Goal: Task Accomplishment & Management: Complete application form

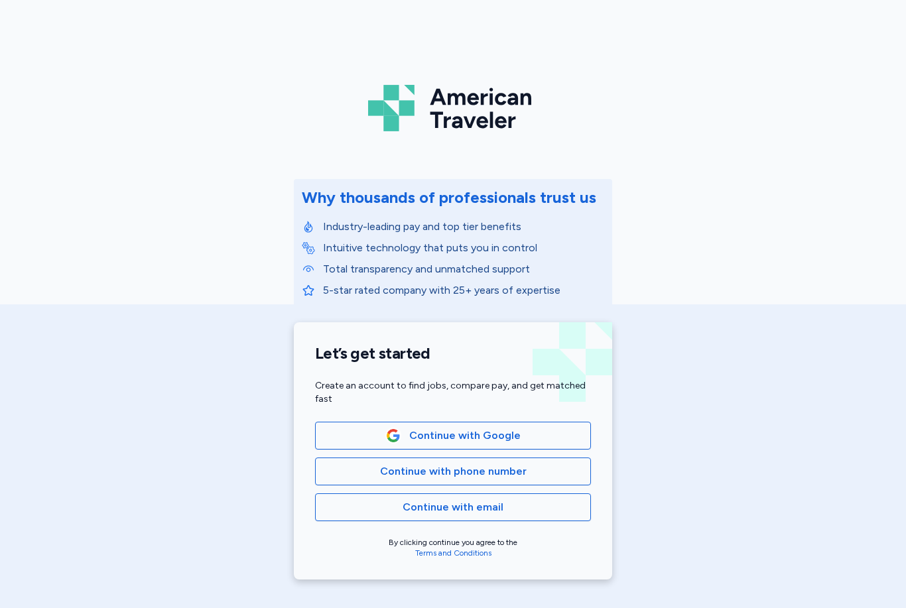
click at [496, 469] on span "Continue with phone number" at bounding box center [453, 472] width 147 height 16
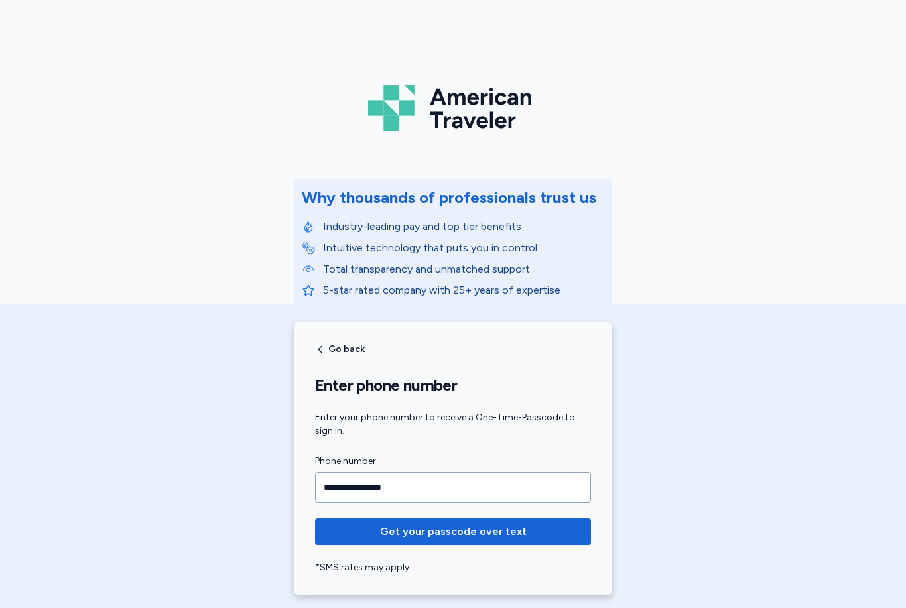
type input "**********"
click at [491, 527] on span "Get your passcode over text" at bounding box center [453, 532] width 147 height 16
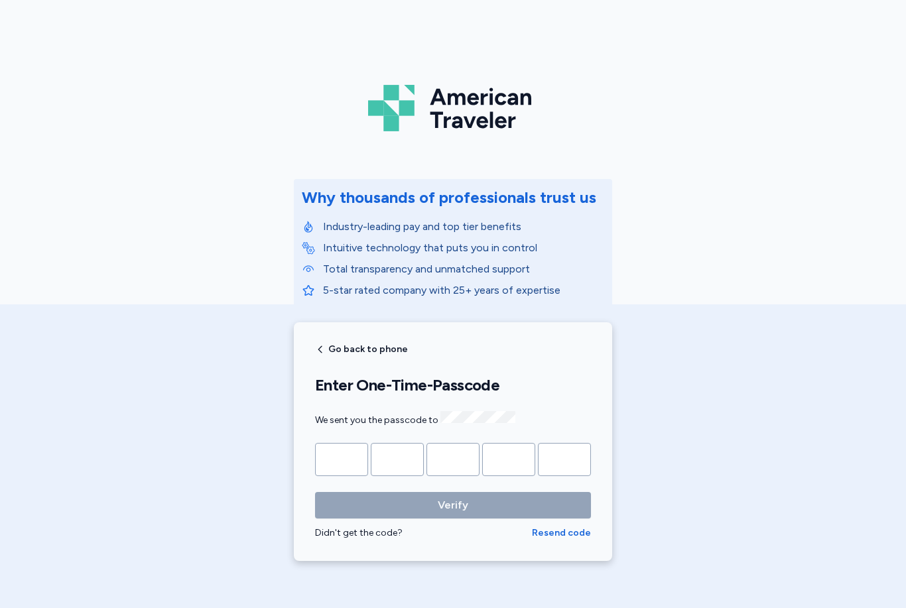
click at [350, 450] on input "Please enter OTP character 1" at bounding box center [341, 459] width 53 height 33
type input "*"
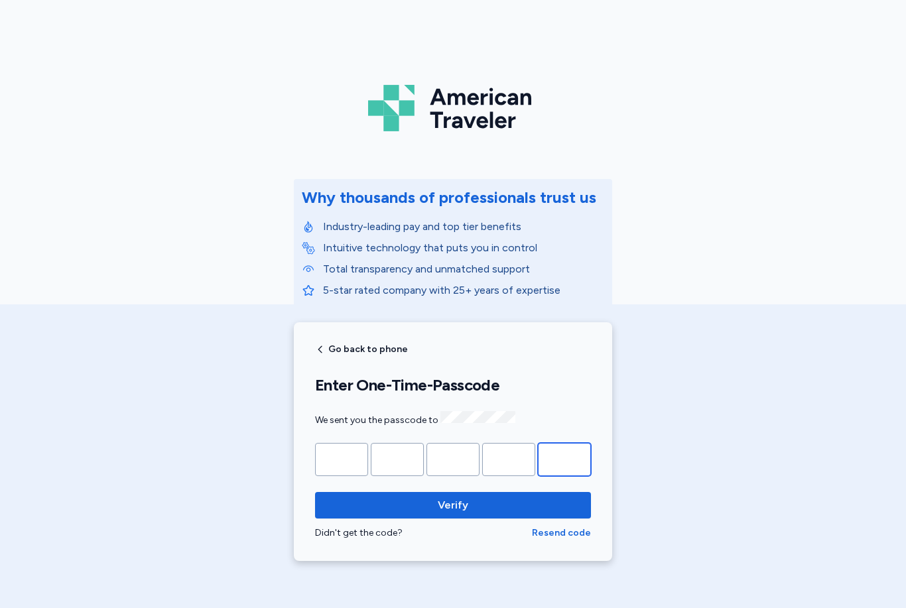
type input "*"
click at [518, 508] on span "Verify" at bounding box center [453, 505] width 255 height 16
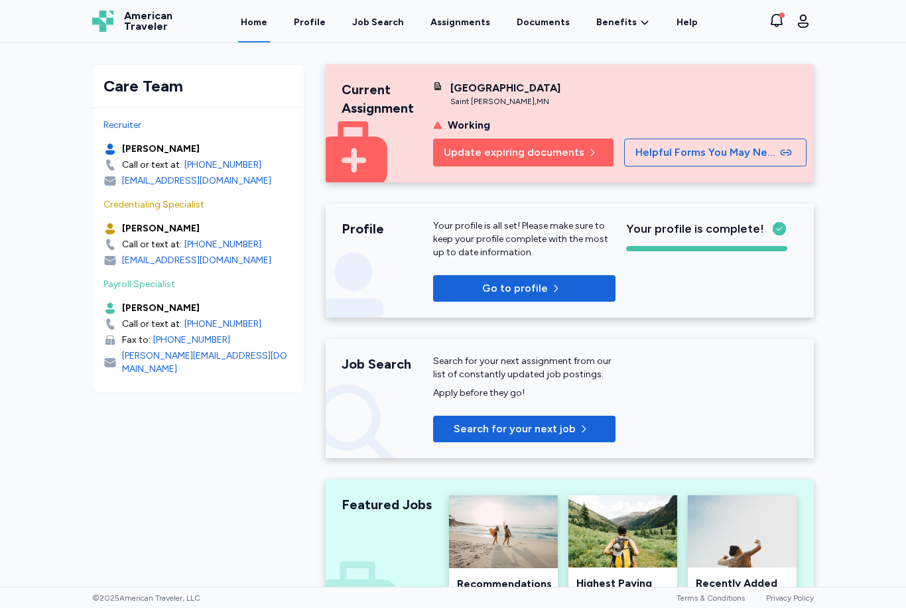
click at [470, 21] on link "Assignments" at bounding box center [460, 21] width 65 height 42
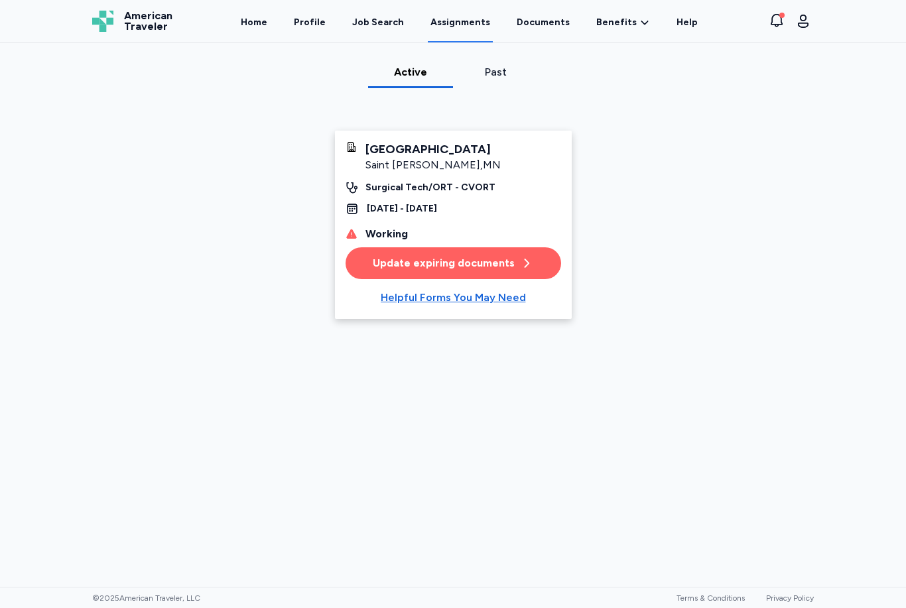
click at [397, 24] on div "Job Search" at bounding box center [378, 22] width 52 height 13
click at [393, 29] on div "Job Search" at bounding box center [378, 22] width 52 height 13
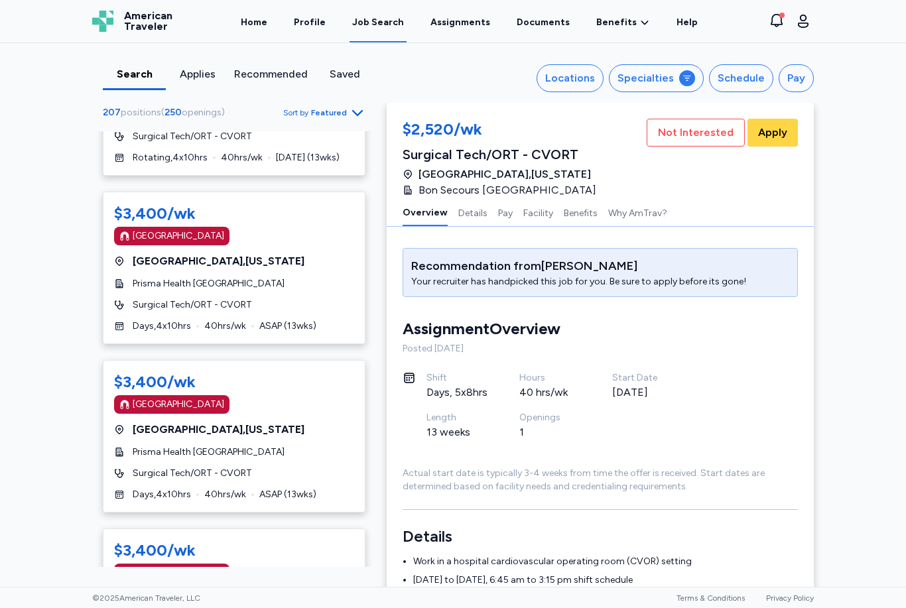
scroll to position [1915, 0]
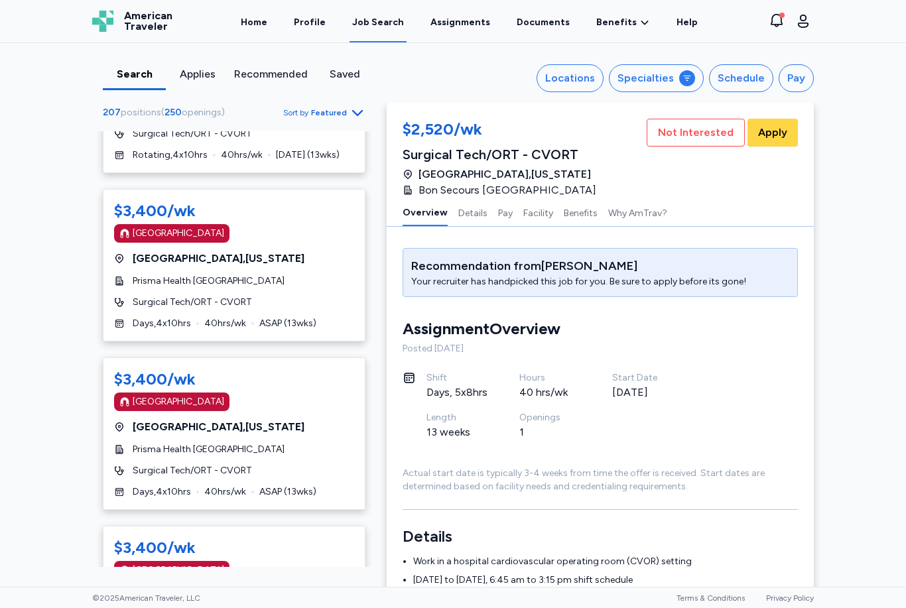
click at [192, 203] on div "$3,400/wk" at bounding box center [155, 210] width 82 height 21
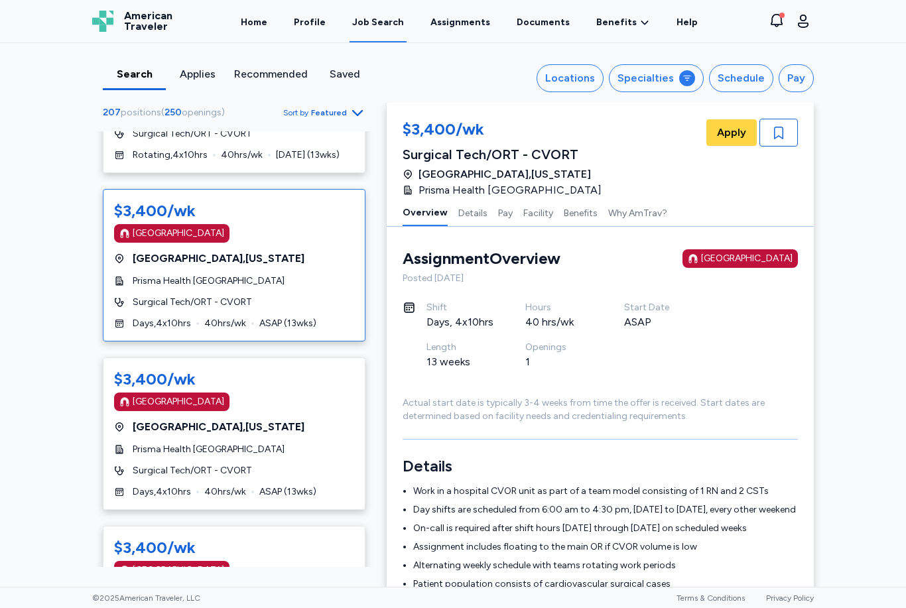
scroll to position [1, 0]
click at [730, 137] on span "Apply" at bounding box center [731, 133] width 29 height 16
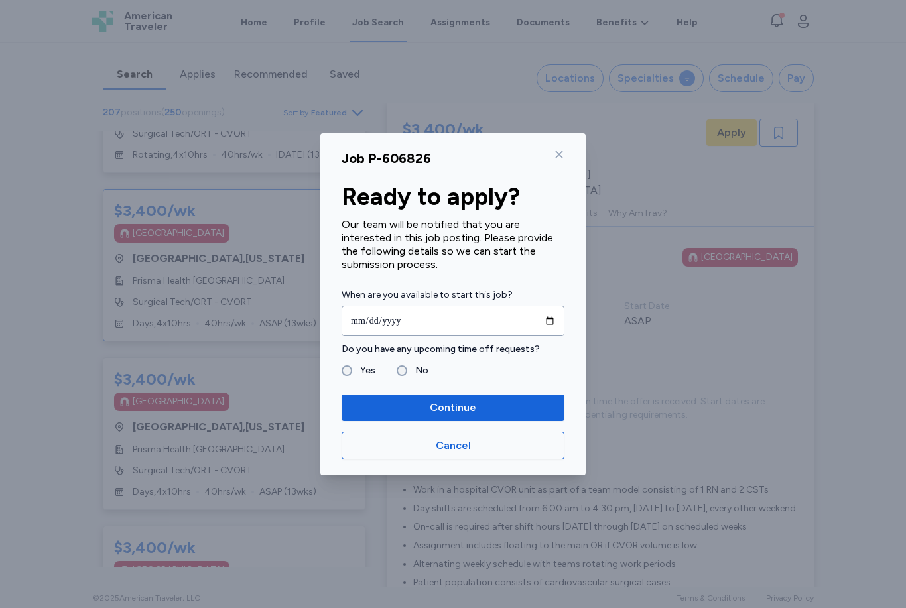
scroll to position [0, 0]
click at [362, 326] on input "date" at bounding box center [453, 321] width 223 height 31
type input "**********"
click at [472, 405] on span "Continue" at bounding box center [453, 408] width 46 height 16
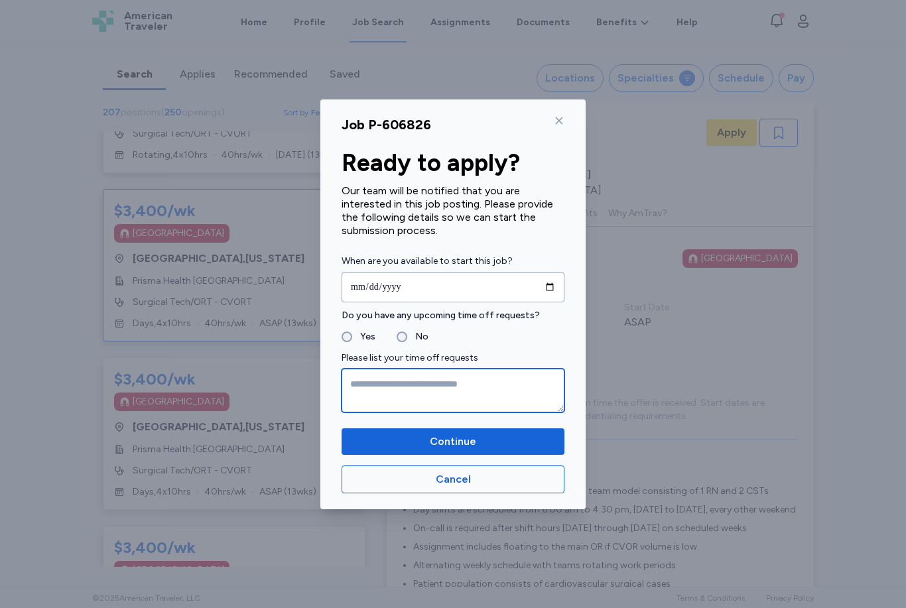
click at [377, 383] on textarea at bounding box center [453, 391] width 223 height 44
type textarea "**********"
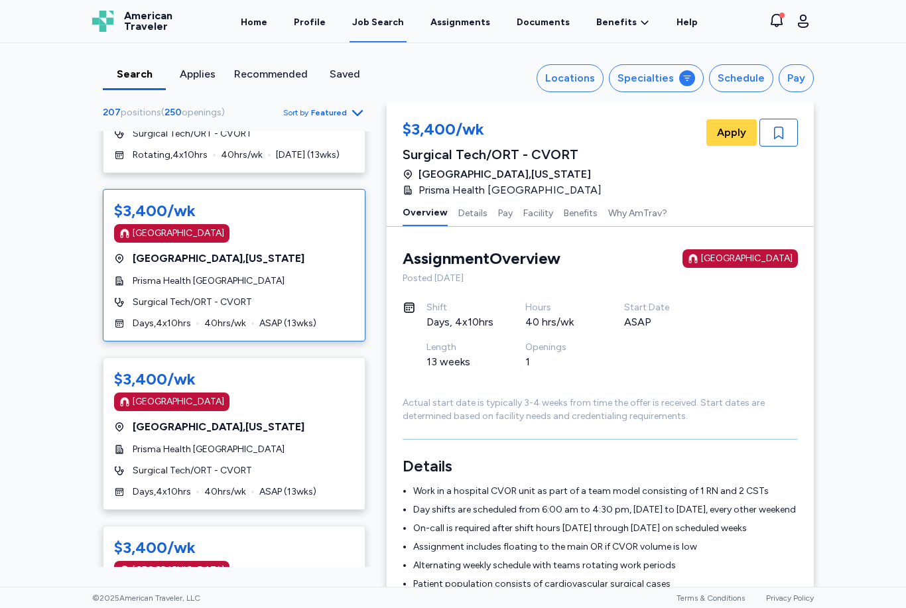
click at [198, 395] on div "[GEOGRAPHIC_DATA]" at bounding box center [179, 401] width 92 height 13
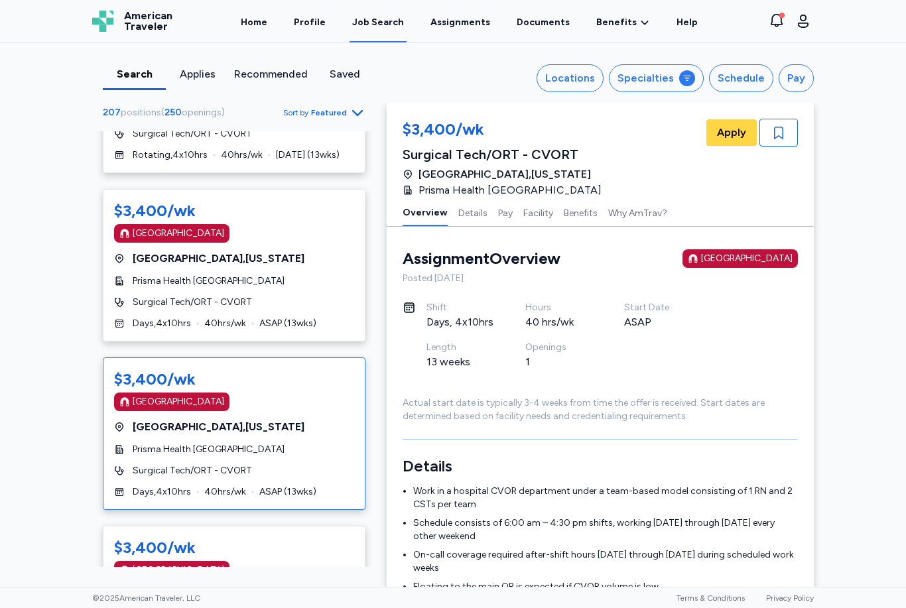
scroll to position [1, 0]
click at [190, 395] on div "[GEOGRAPHIC_DATA]" at bounding box center [179, 401] width 92 height 13
click at [180, 395] on div "[GEOGRAPHIC_DATA]" at bounding box center [179, 401] width 92 height 13
click at [185, 395] on div "[GEOGRAPHIC_DATA]" at bounding box center [179, 401] width 92 height 13
click at [176, 395] on div "[GEOGRAPHIC_DATA]" at bounding box center [179, 401] width 92 height 13
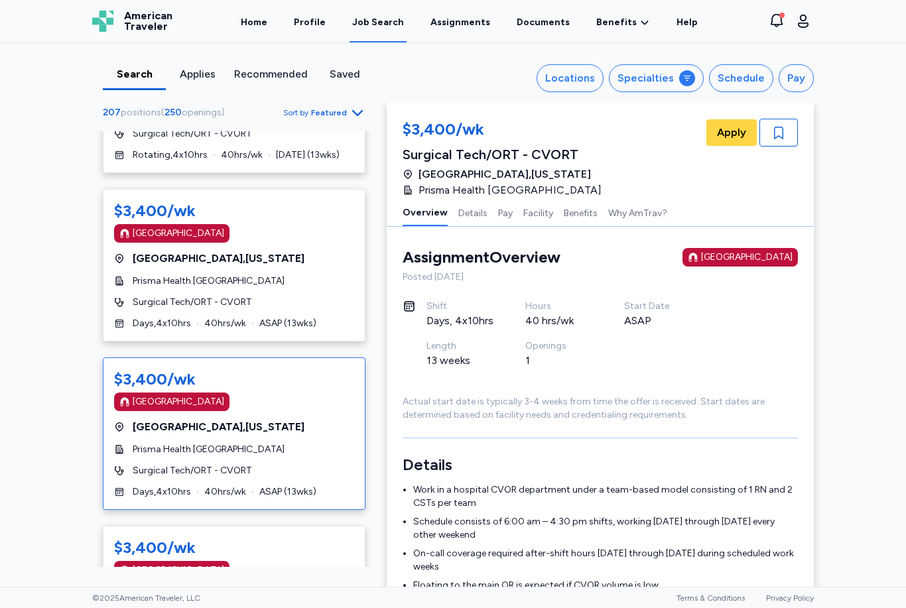
click at [192, 369] on div "$3,400/wk" at bounding box center [155, 379] width 82 height 21
click at [163, 395] on div "[GEOGRAPHIC_DATA]" at bounding box center [179, 401] width 92 height 13
click at [184, 369] on div "$3,400/wk" at bounding box center [155, 379] width 82 height 21
click at [185, 369] on div "$3,400/wk" at bounding box center [155, 379] width 82 height 21
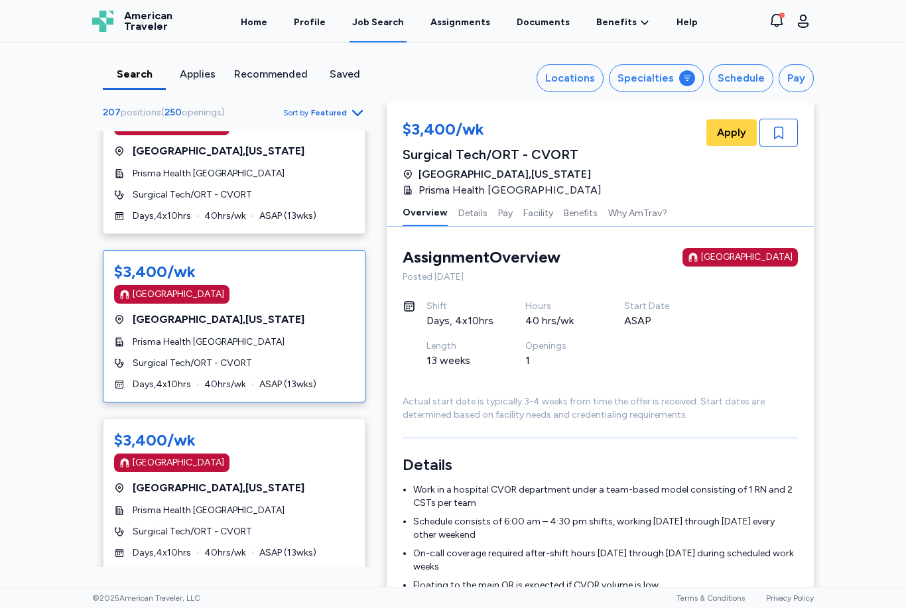
scroll to position [2023, 0]
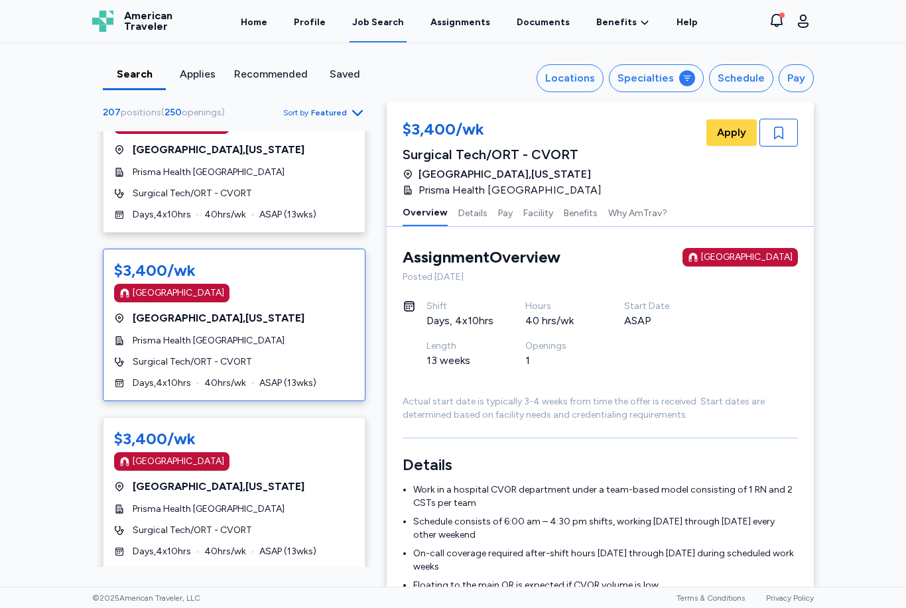
click at [736, 129] on span "Apply" at bounding box center [731, 133] width 29 height 16
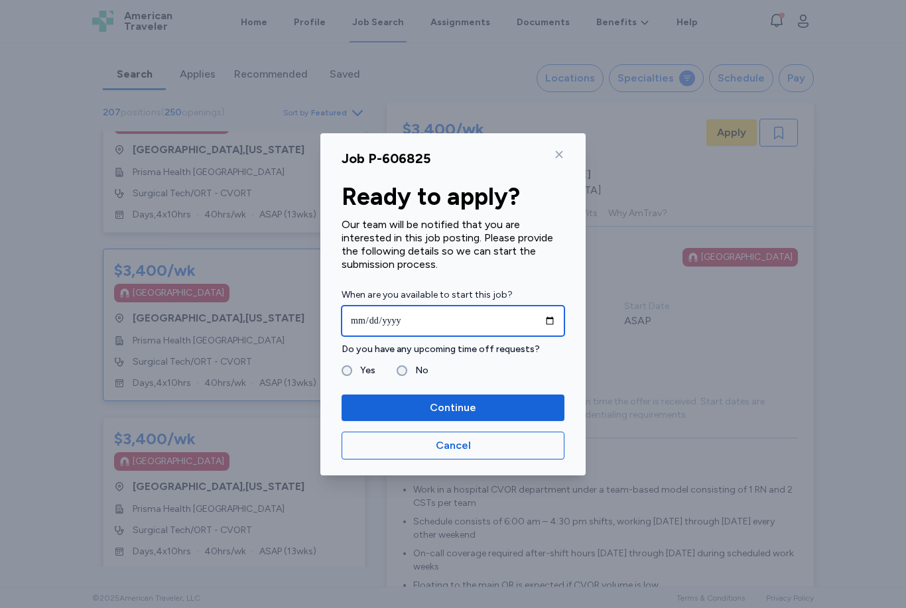
click at [370, 318] on input "date" at bounding box center [453, 321] width 223 height 31
type input "**********"
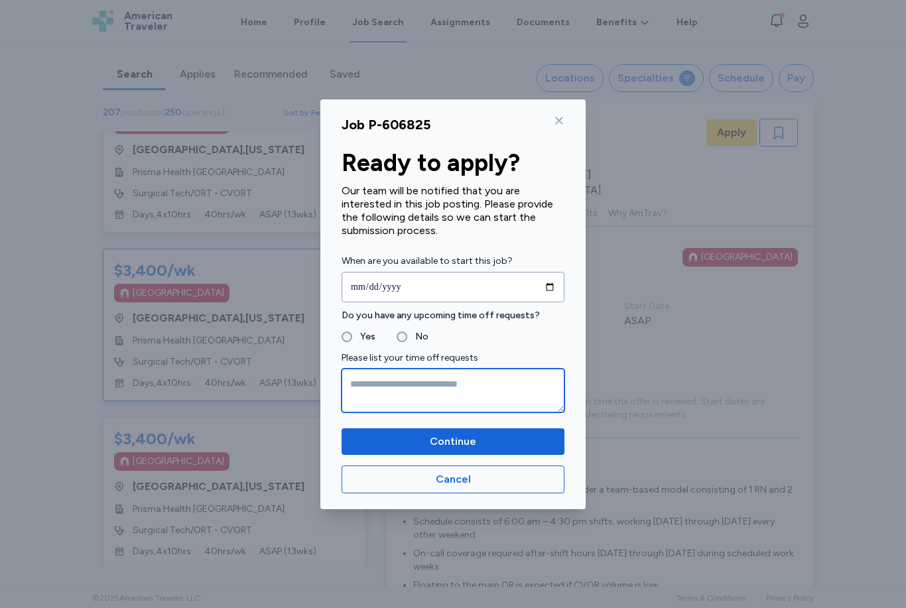
click at [472, 385] on textarea at bounding box center [453, 391] width 223 height 44
type textarea "**********"
click at [495, 435] on span "Continue" at bounding box center [453, 442] width 202 height 16
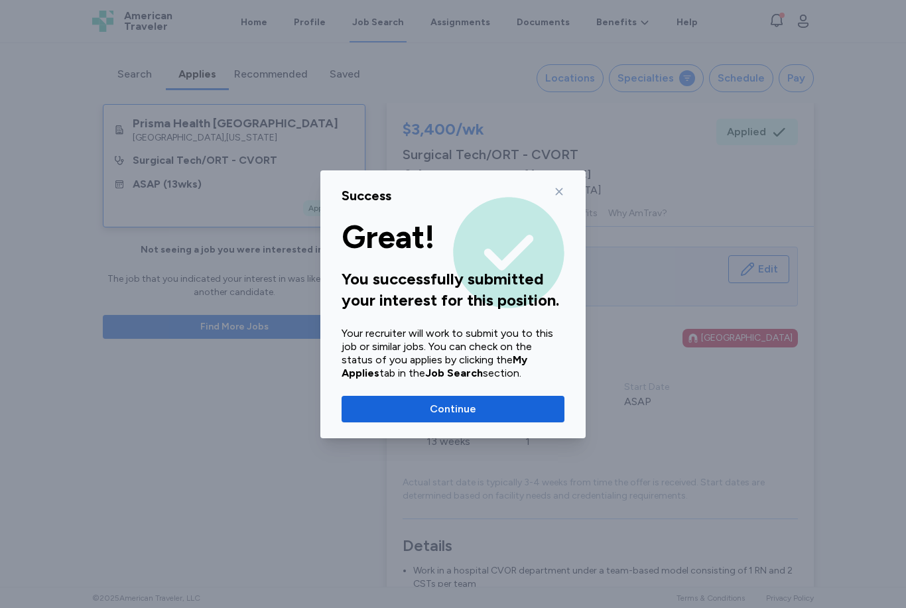
click at [561, 192] on icon at bounding box center [559, 191] width 11 height 11
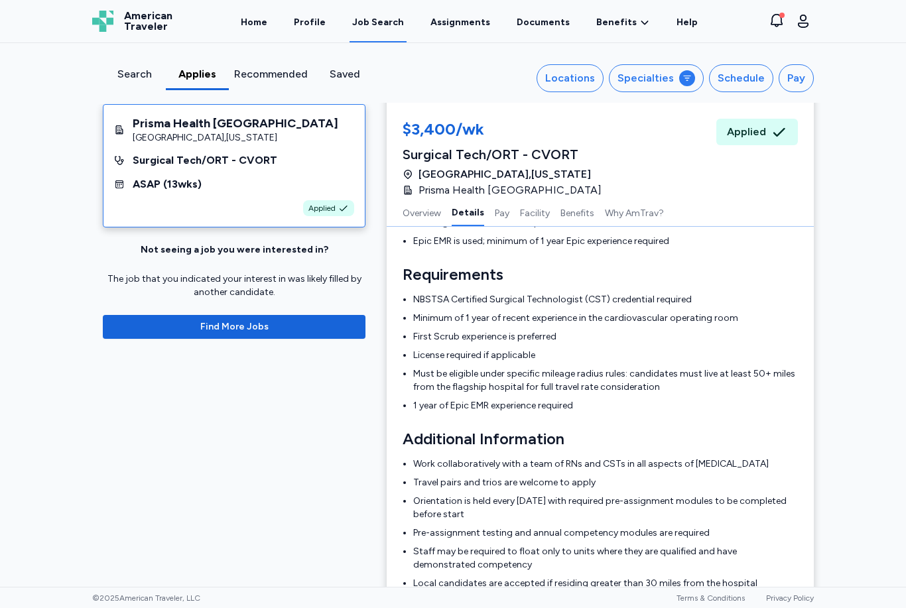
scroll to position [447, 0]
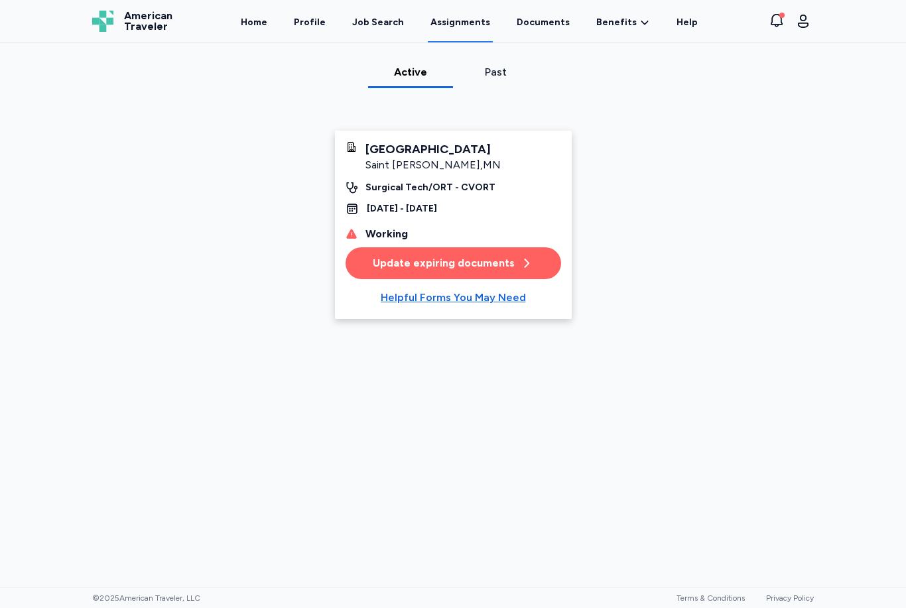
click at [383, 26] on div "Job Search" at bounding box center [378, 22] width 52 height 13
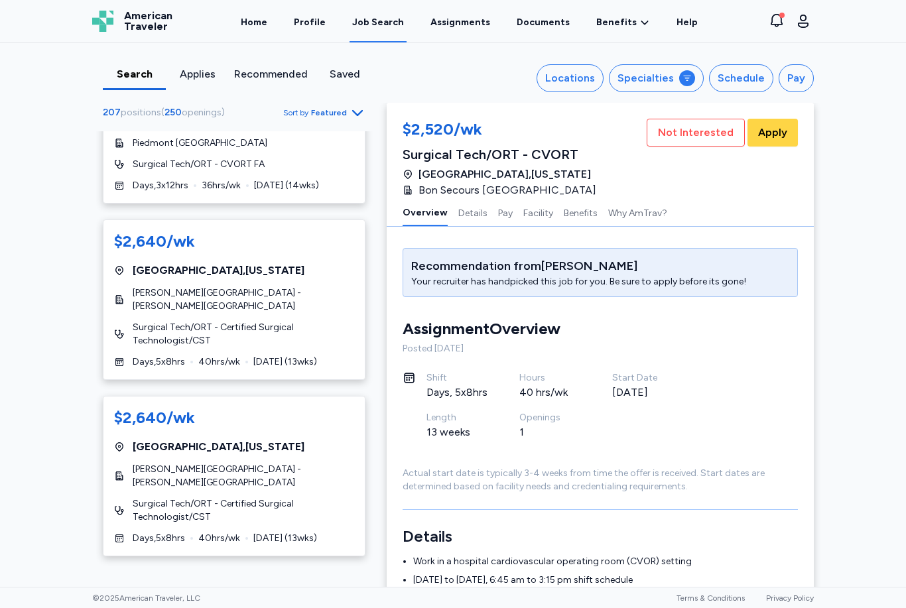
scroll to position [3032, 0]
click at [184, 230] on div "$2,640/wk" at bounding box center [154, 240] width 81 height 21
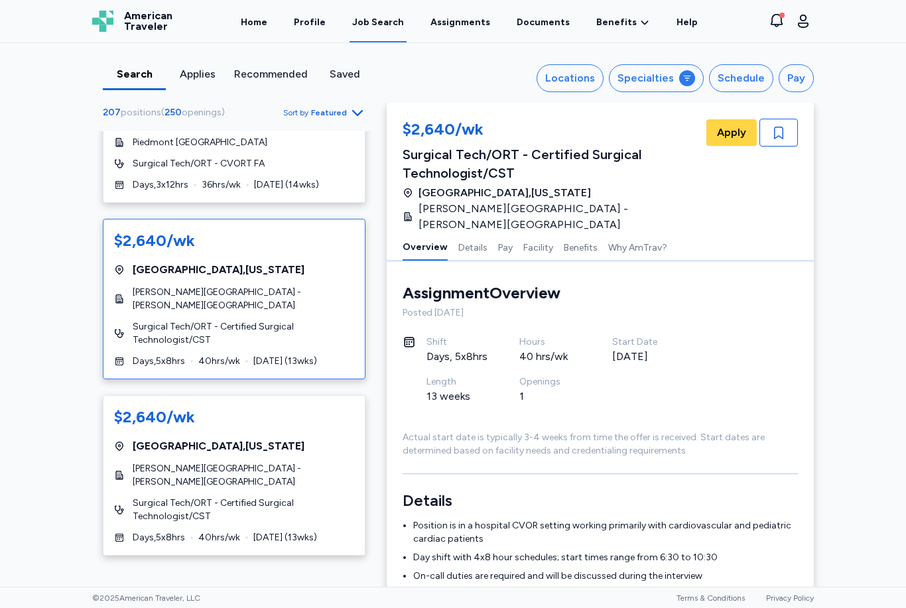
scroll to position [20, 0]
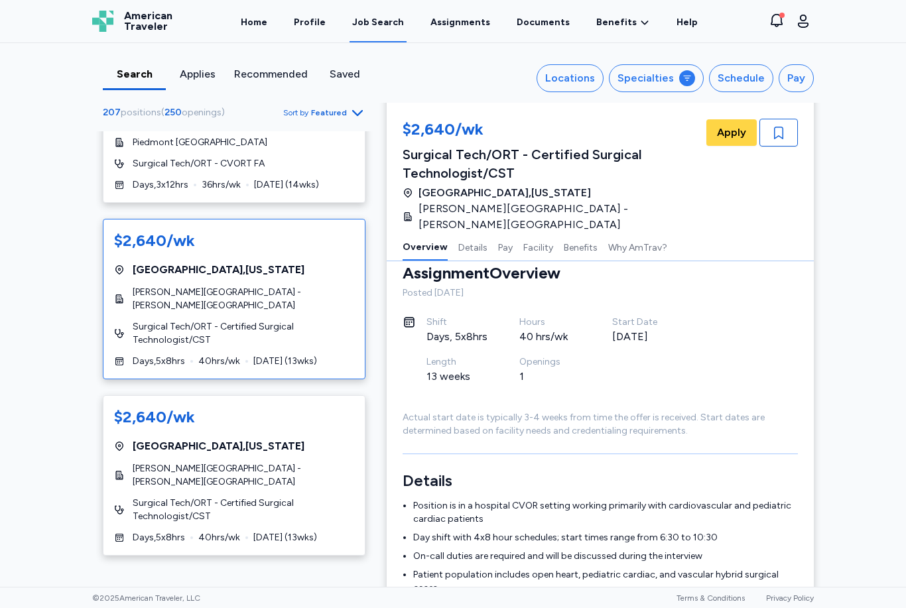
click at [728, 129] on span "Apply" at bounding box center [731, 133] width 29 height 16
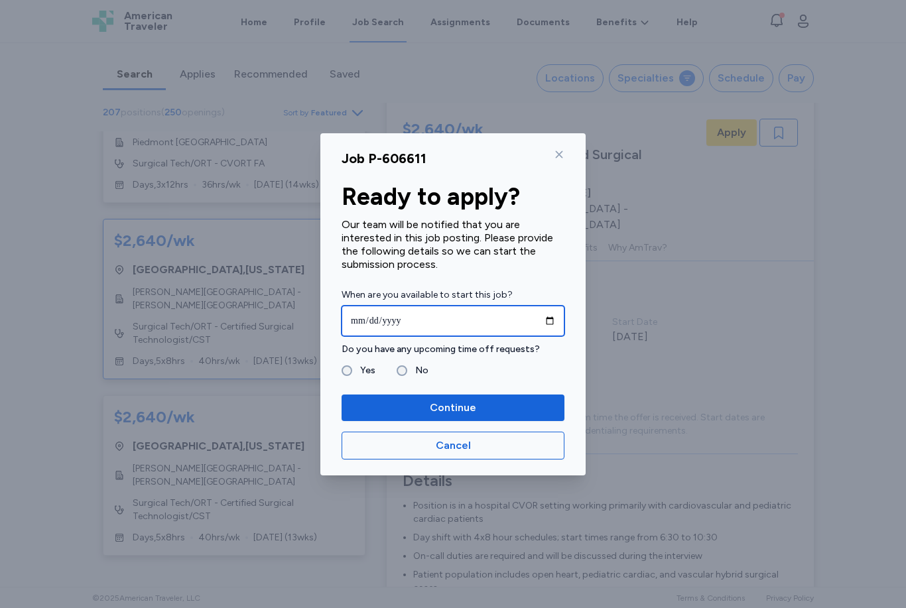
click at [388, 322] on input "date" at bounding box center [453, 321] width 223 height 31
type input "**********"
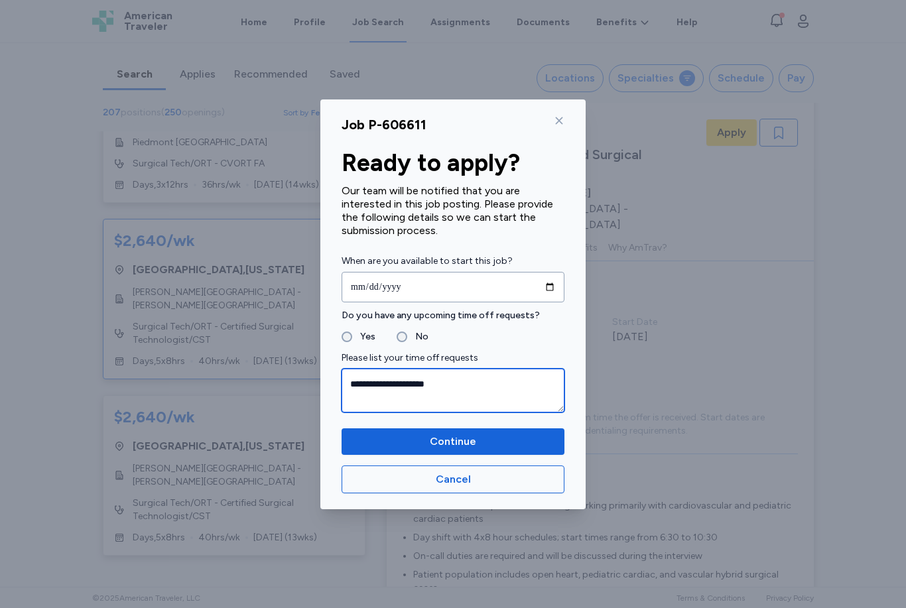
type textarea "**********"
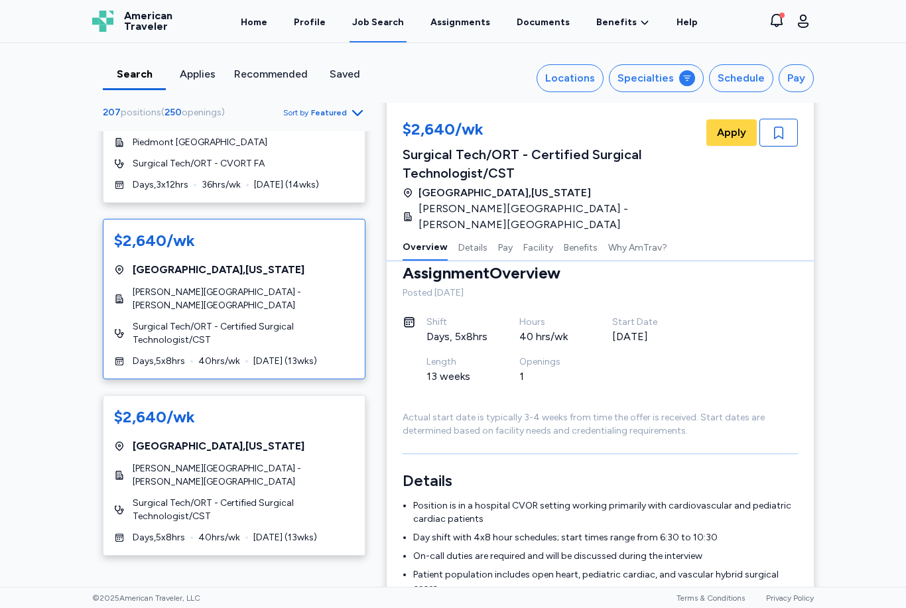
click at [735, 131] on span "Apply" at bounding box center [731, 133] width 29 height 16
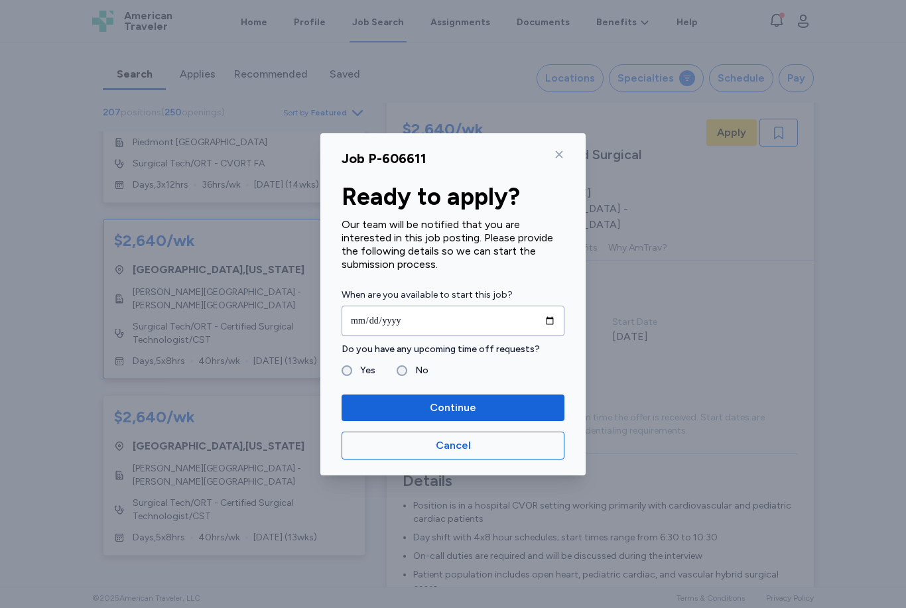
click at [562, 155] on icon at bounding box center [559, 154] width 11 height 11
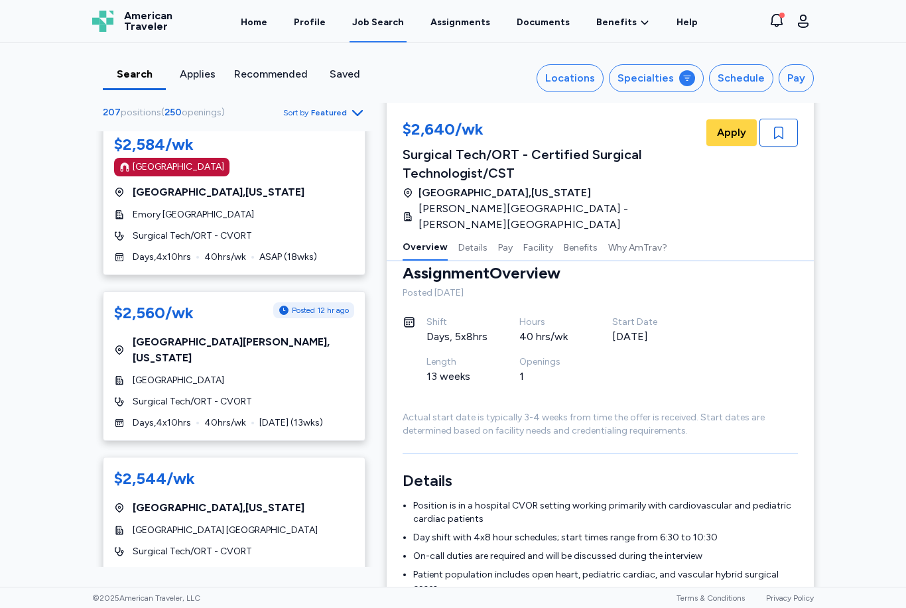
scroll to position [3807, 0]
